Goal: Communication & Community: Answer question/provide support

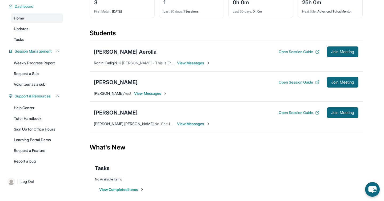
scroll to position [37, 0]
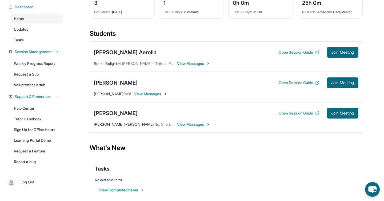
click at [163, 36] on div "Students" at bounding box center [226, 35] width 273 height 12
click at [168, 34] on div "Students" at bounding box center [226, 35] width 273 height 12
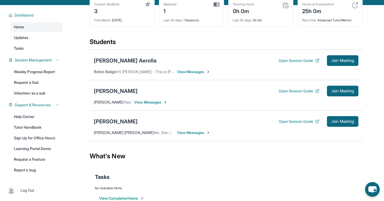
scroll to position [46, 0]
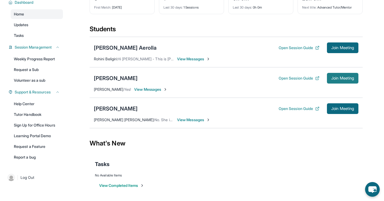
click at [335, 80] on span "Join Meeting" at bounding box center [343, 78] width 23 height 3
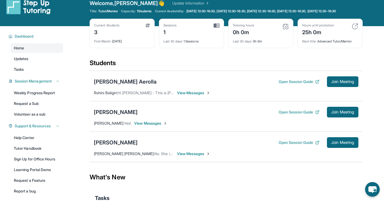
click at [222, 116] on div "Julissa Gonzalez Open Session Guide Join Meeting" at bounding box center [226, 112] width 265 height 11
click at [147, 126] on span "View Messages" at bounding box center [150, 123] width 33 height 5
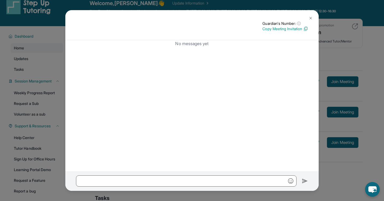
click at [288, 31] on p "Copy Meeting Invitation" at bounding box center [286, 28] width 46 height 5
click at [278, 30] on p "Copy Meeting Invitation" at bounding box center [286, 28] width 46 height 5
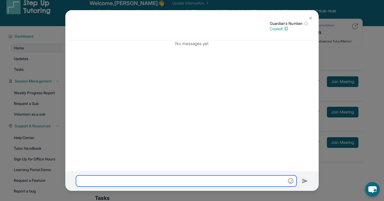
click at [154, 183] on input "text" at bounding box center [186, 180] width 221 height 11
paste input "**********"
type input "**********"
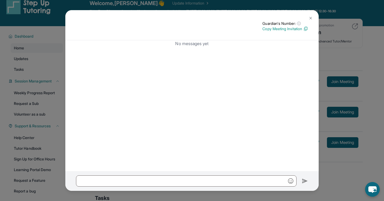
click at [312, 18] on img at bounding box center [311, 18] width 4 height 4
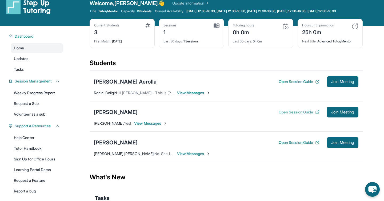
click at [295, 115] on button "Open Session Guide" at bounding box center [299, 111] width 41 height 5
click at [343, 117] on button "Join Meeting" at bounding box center [342, 112] width 31 height 11
click at [116, 85] on div "[PERSON_NAME] Aerolla" at bounding box center [125, 81] width 63 height 7
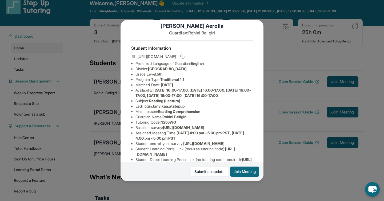
scroll to position [9, 0]
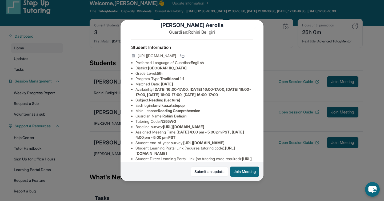
click at [256, 26] on img at bounding box center [256, 28] width 4 height 4
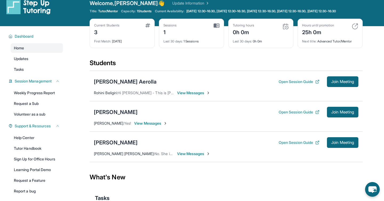
click at [205, 68] on div "Students" at bounding box center [226, 65] width 273 height 12
click at [215, 68] on div "Students" at bounding box center [226, 65] width 273 height 12
click at [226, 10] on span "Monday 12:30-16:30, Tuesday 12:30-16:30, Wednesday 12:30-16:30, Thursday 12:30-…" at bounding box center [262, 11] width 150 height 4
click at [164, 59] on div "Current Students 3 First Match : 2 days ago Sessions 1 Last 30 days : 1 Session…" at bounding box center [226, 39] width 273 height 40
click at [177, 65] on div "Students" at bounding box center [226, 65] width 273 height 12
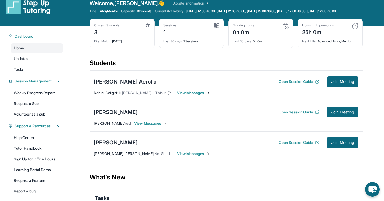
scroll to position [0, 0]
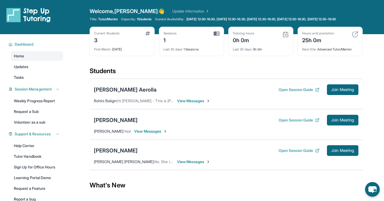
click at [167, 71] on div "Students" at bounding box center [226, 73] width 273 height 12
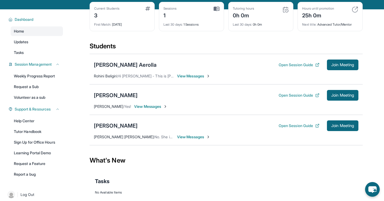
click at [185, 42] on div "Current Students 3 First Match : 2 days ago Sessions 1 Last 30 days : 1 Session…" at bounding box center [226, 22] width 273 height 40
click at [177, 50] on div "Students" at bounding box center [226, 48] width 273 height 12
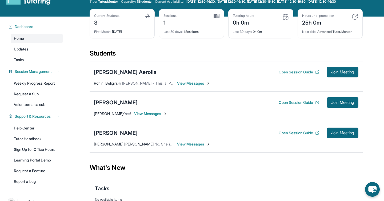
scroll to position [18, 0]
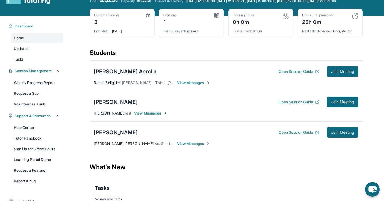
click at [207, 49] on div "Current Students 3 First Match : 2 days ago Sessions 1 Last 30 days : 1 Session…" at bounding box center [226, 29] width 273 height 40
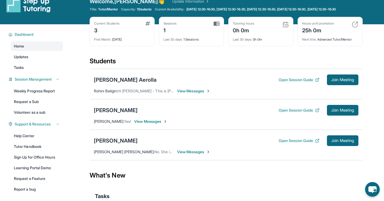
scroll to position [0, 0]
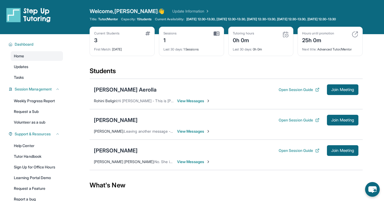
scroll to position [11, 0]
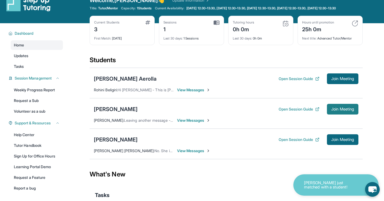
click at [340, 111] on span "Join Meeting" at bounding box center [343, 109] width 23 height 3
click at [341, 111] on span "Join Meeting" at bounding box center [343, 109] width 23 height 3
click at [347, 111] on span "Join Meeting" at bounding box center [343, 109] width 23 height 3
